Goal: Task Accomplishment & Management: Complete application form

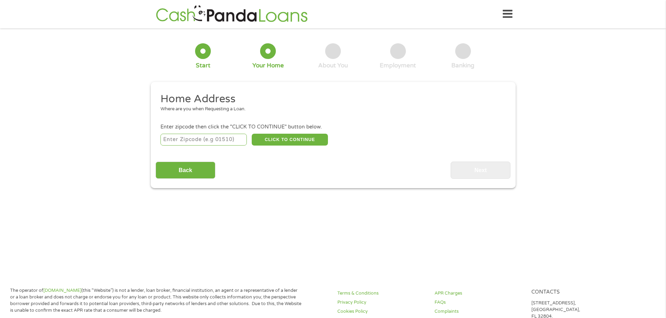
click at [229, 138] on input "number" at bounding box center [203, 140] width 86 height 12
type input "55972"
select select "[US_STATE]"
click at [281, 142] on button "CLICK TO CONTINUE" at bounding box center [290, 140] width 76 height 12
type input "55972"
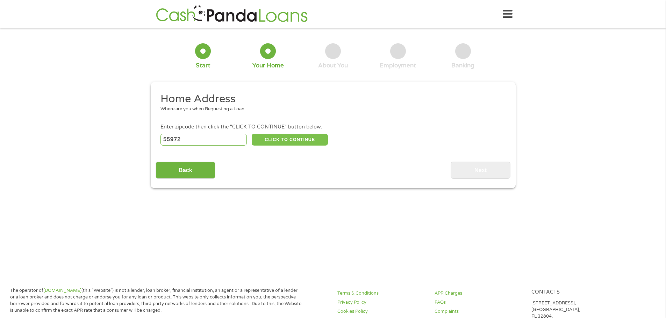
type input "Saint [PERSON_NAME]"
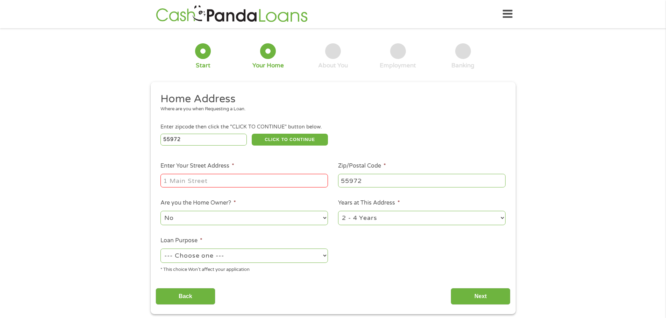
click at [234, 178] on input "Enter Your Street Address *" at bounding box center [243, 180] width 167 height 13
type input "[STREET_ADDRESS][PERSON_NAME]"
drag, startPoint x: 248, startPoint y: 217, endPoint x: 236, endPoint y: 222, distance: 13.0
click at [248, 217] on select "No Yes" at bounding box center [243, 218] width 167 height 14
select select "yes"
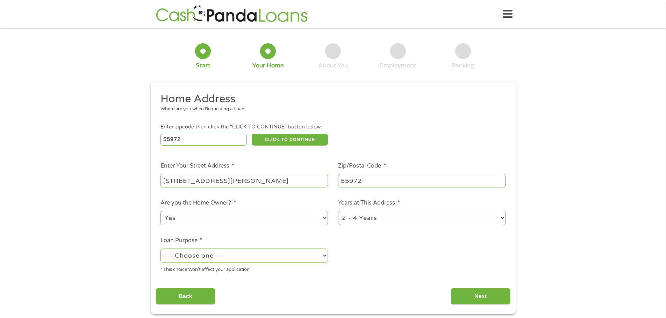
click at [160, 211] on select "No Yes" at bounding box center [243, 218] width 167 height 14
click at [380, 219] on select "1 Year or less 1 - 2 Years 2 - 4 Years Over 4 Years" at bounding box center [421, 218] width 167 height 14
select select "60months"
click at [338, 211] on select "1 Year or less 1 - 2 Years 2 - 4 Years Over 4 Years" at bounding box center [421, 218] width 167 height 14
click at [274, 258] on select "--- Choose one --- Pay Bills Debt Consolidation Home Improvement Major Purchase…" at bounding box center [243, 256] width 167 height 14
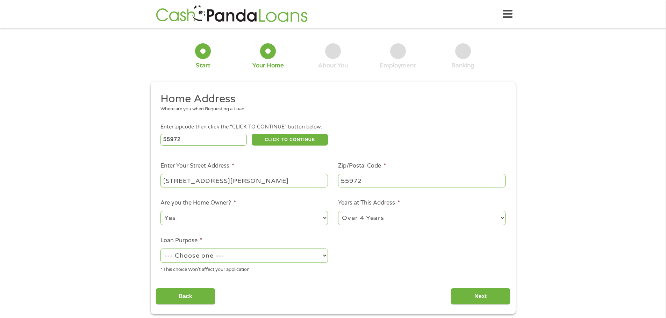
select select "homeimprovement"
click at [160, 249] on select "--- Choose one --- Pay Bills Debt Consolidation Home Improvement Major Purchase…" at bounding box center [243, 256] width 167 height 14
click at [465, 297] on input "Next" at bounding box center [480, 296] width 60 height 17
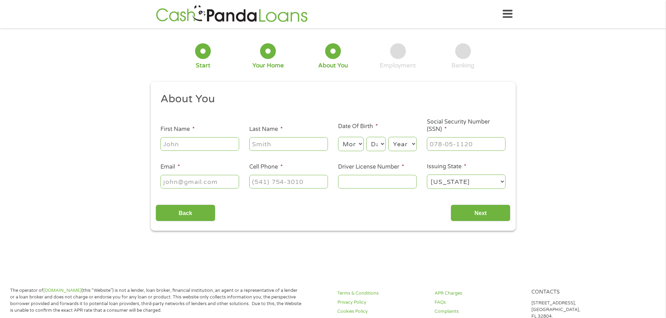
click at [203, 140] on input "First Name *" at bounding box center [199, 143] width 79 height 13
type input "[PERSON_NAME]"
drag, startPoint x: 259, startPoint y: 143, endPoint x: 238, endPoint y: 142, distance: 20.6
click at [238, 142] on ul "About You This field is hidden when viewing the form Title * --- Choose one ---…" at bounding box center [333, 143] width 355 height 103
type input "[PERSON_NAME]"
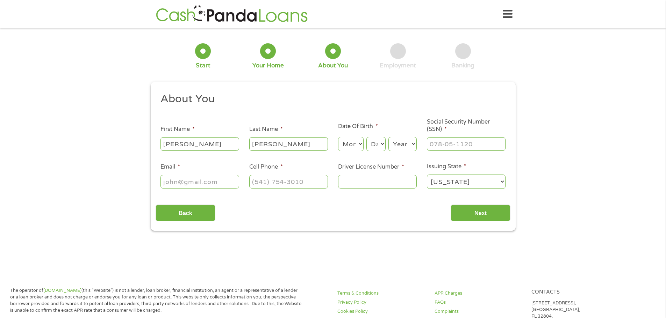
click at [347, 145] on select "Month 1 2 3 4 5 6 7 8 9 10 11 12" at bounding box center [351, 144] width 26 height 14
select select "11"
click at [338, 137] on select "Month 1 2 3 4 5 6 7 8 9 10 11 12" at bounding box center [351, 144] width 26 height 14
click at [380, 144] on select "Day 1 2 3 4 5 6 7 8 9 10 11 12 13 14 15 16 17 18 19 20 21 22 23 24 25 26 27 28 …" at bounding box center [375, 144] width 19 height 14
select select "4"
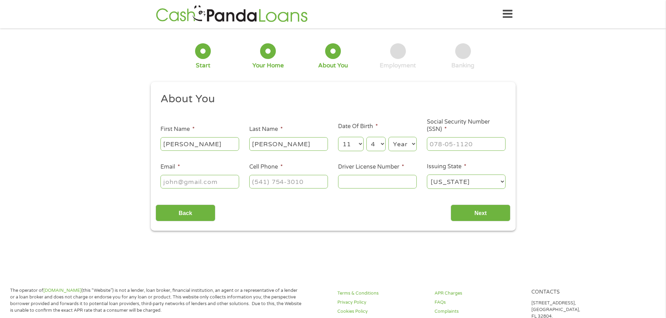
click at [366, 137] on select "Day 1 2 3 4 5 6 7 8 9 10 11 12 13 14 15 16 17 18 19 20 21 22 23 24 25 26 27 28 …" at bounding box center [375, 144] width 19 height 14
click at [403, 148] on select "Year [DATE] 2006 2005 2004 2003 2002 2001 2000 1999 1998 1997 1996 1995 1994 19…" at bounding box center [402, 144] width 28 height 14
select select "1983"
click at [388, 137] on select "Year [DATE] 2006 2005 2004 2003 2002 2001 2000 1999 1998 1997 1996 1995 1994 19…" at bounding box center [402, 144] width 28 height 14
click at [448, 145] on input "___-__-____" at bounding box center [466, 143] width 79 height 13
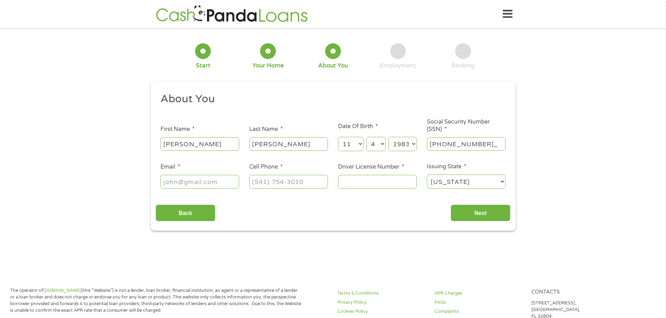
type input "380-96-4224"
click at [203, 183] on input "Email *" at bounding box center [199, 181] width 79 height 13
type input "[EMAIL_ADDRESS][DOMAIN_NAME]"
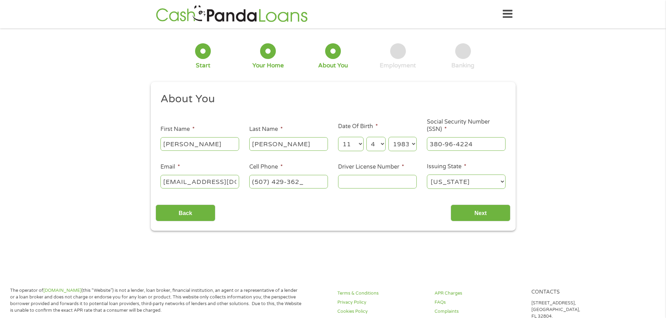
type input "[PHONE_NUMBER]"
type input "s879104777824"
click at [463, 211] on input "Next" at bounding box center [480, 213] width 60 height 17
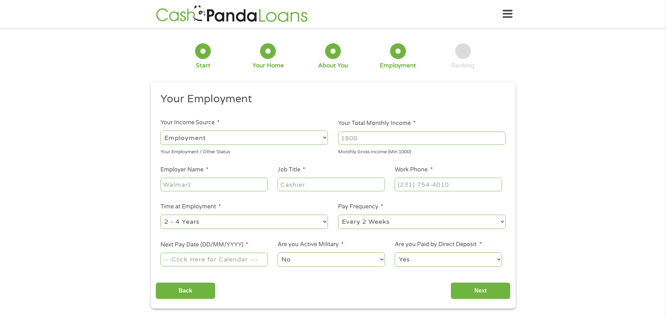
scroll to position [3, 3]
click at [222, 133] on select "--- Choose one --- Employment [DEMOGRAPHIC_DATA] Benefits" at bounding box center [243, 138] width 167 height 14
click at [160, 131] on select "--- Choose one --- Employment [DEMOGRAPHIC_DATA] Benefits" at bounding box center [243, 138] width 167 height 14
click at [387, 144] on input "Your Total Monthly Income *" at bounding box center [421, 138] width 167 height 13
click at [502, 139] on input "1000" at bounding box center [421, 138] width 167 height 13
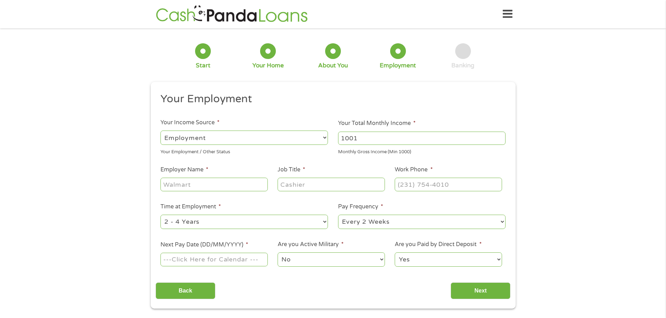
click at [499, 137] on input "1001" at bounding box center [421, 138] width 167 height 13
click at [499, 137] on input "1002" at bounding box center [421, 138] width 167 height 13
drag, startPoint x: 455, startPoint y: 141, endPoint x: 285, endPoint y: 145, distance: 169.9
click at [285, 145] on ul "Your Employment Your Income Source * --- Choose one --- Employment [DEMOGRAPHIC…" at bounding box center [333, 182] width 355 height 181
type input "7000"
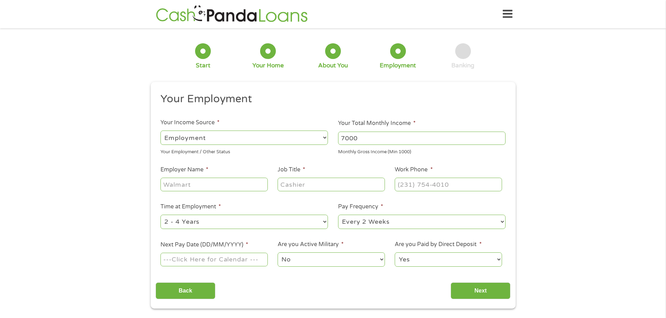
click at [187, 182] on input "Employer Name *" at bounding box center [213, 184] width 107 height 13
type input "Emplify Health"
type input "VCS"
type input "[PHONE_NUMBER]"
click at [378, 222] on select "--- Choose one --- Every 2 Weeks Every Week Monthly Semi-Monthly" at bounding box center [421, 222] width 167 height 14
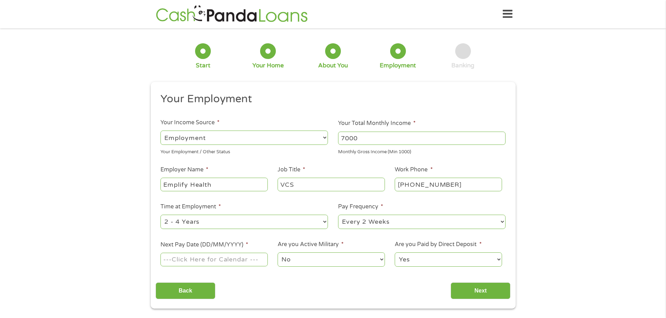
select select "semimonthly"
click at [338, 215] on select "--- Choose one --- Every 2 Weeks Every Week Monthly Semi-Monthly" at bounding box center [421, 222] width 167 height 14
click at [238, 264] on input "Next Pay Date (DD/MM/YYYY) *" at bounding box center [213, 259] width 107 height 13
type input "[DATE]"
click at [490, 291] on input "Next" at bounding box center [480, 291] width 60 height 17
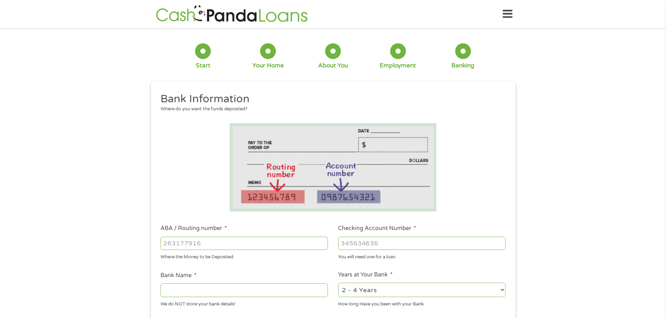
click at [218, 239] on input "ABA / Routing number *" at bounding box center [243, 243] width 167 height 13
type input "0"
type input "091900193"
type input "MERCHANTS BANK NA"
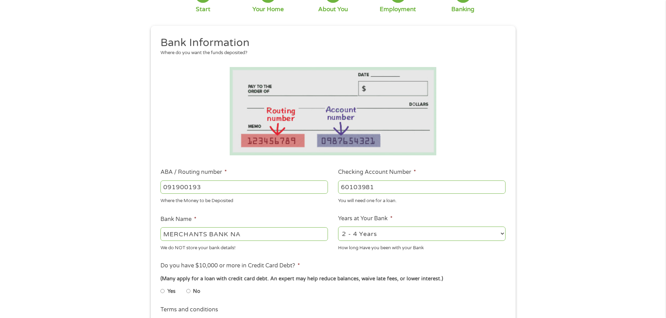
scroll to position [70, 0]
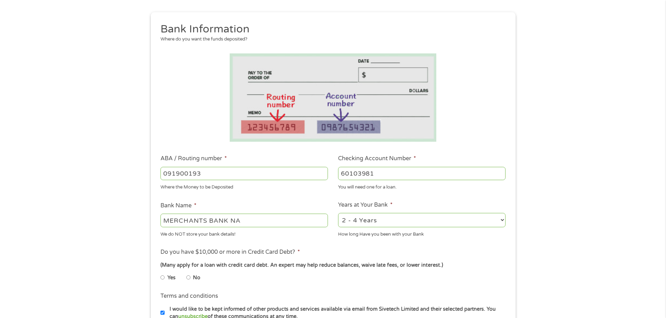
type input "60103981"
click at [369, 223] on select "2 - 4 Years 6 - 12 Months 1 - 2 Years Over 4 Years" at bounding box center [421, 220] width 167 height 14
select select "60months"
click at [338, 213] on select "2 - 4 Years 6 - 12 Months 1 - 2 Years Over 4 Years" at bounding box center [421, 220] width 167 height 14
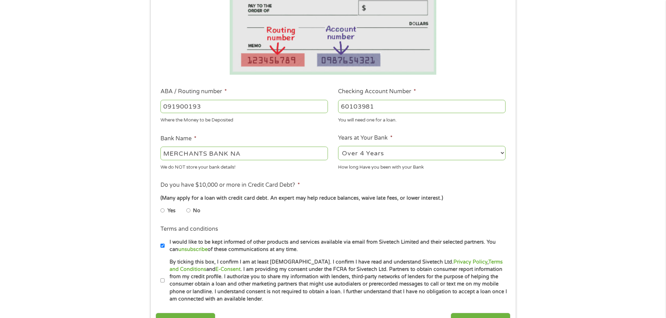
scroll to position [140, 0]
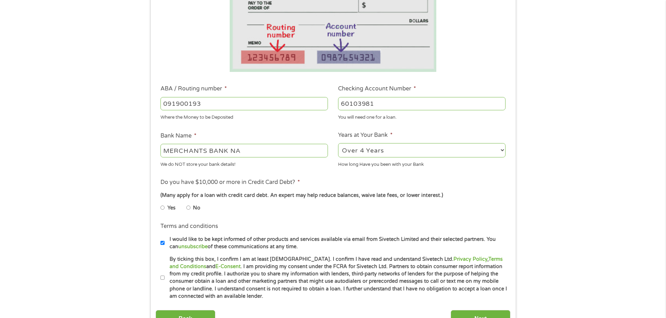
click at [190, 208] on li "No" at bounding box center [198, 208] width 25 height 14
click at [189, 207] on input "No" at bounding box center [188, 207] width 4 height 11
radio input "true"
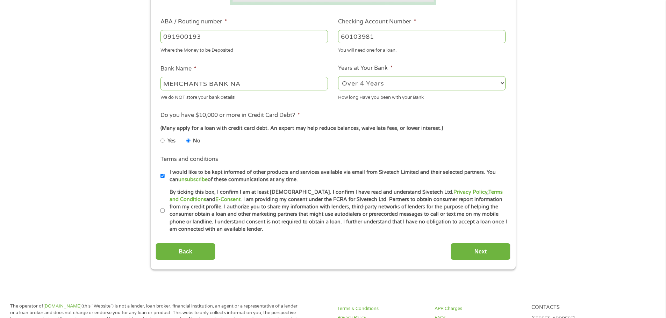
scroll to position [210, 0]
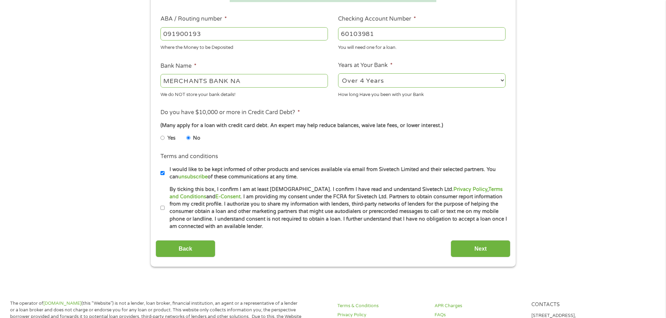
click at [165, 175] on label "I would like to be kept informed of other products and services available via e…" at bounding box center [336, 173] width 343 height 15
click at [165, 175] on input "I would like to be kept informed of other products and services available via e…" at bounding box center [162, 173] width 4 height 11
checkbox input "false"
click at [164, 208] on input "By ticking this box, I confirm I am at least [DEMOGRAPHIC_DATA]. I confirm I ha…" at bounding box center [162, 208] width 4 height 11
checkbox input "true"
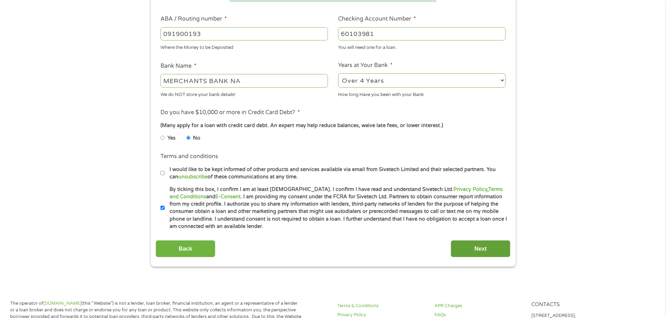
click at [493, 251] on input "Next" at bounding box center [480, 248] width 60 height 17
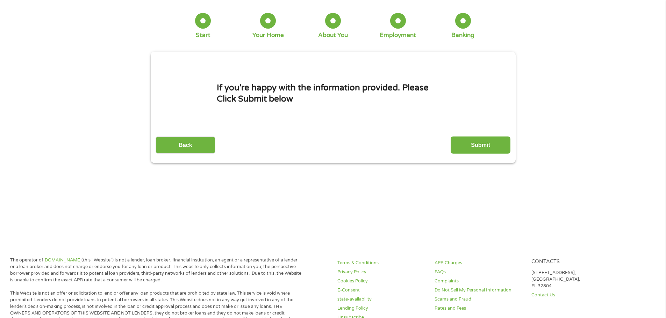
scroll to position [0, 0]
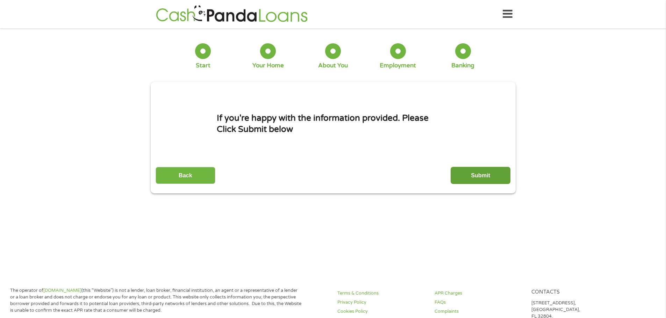
click at [489, 177] on input "Submit" at bounding box center [480, 175] width 60 height 17
